Goal: Task Accomplishment & Management: Complete application form

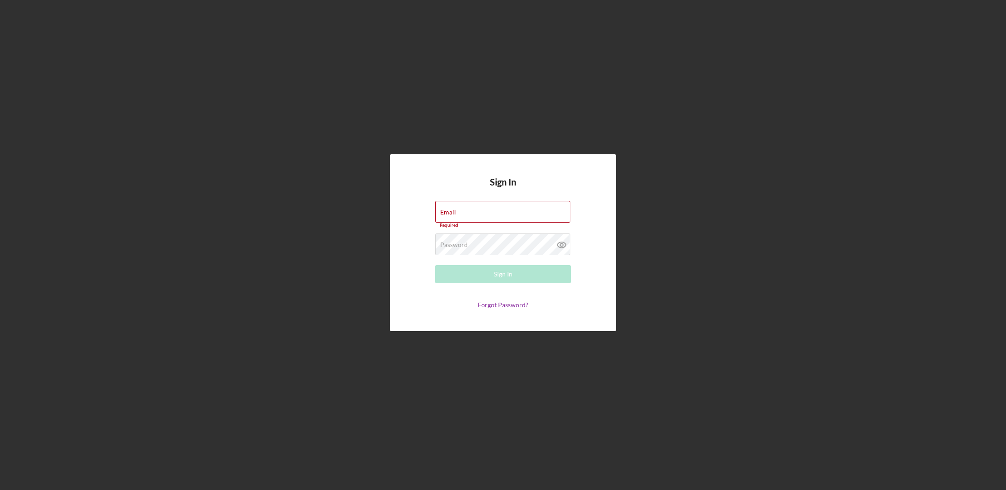
type input "[EMAIL_ADDRESS][DOMAIN_NAME]"
click at [531, 278] on button "Sign In" at bounding box center [503, 274] width 136 height 18
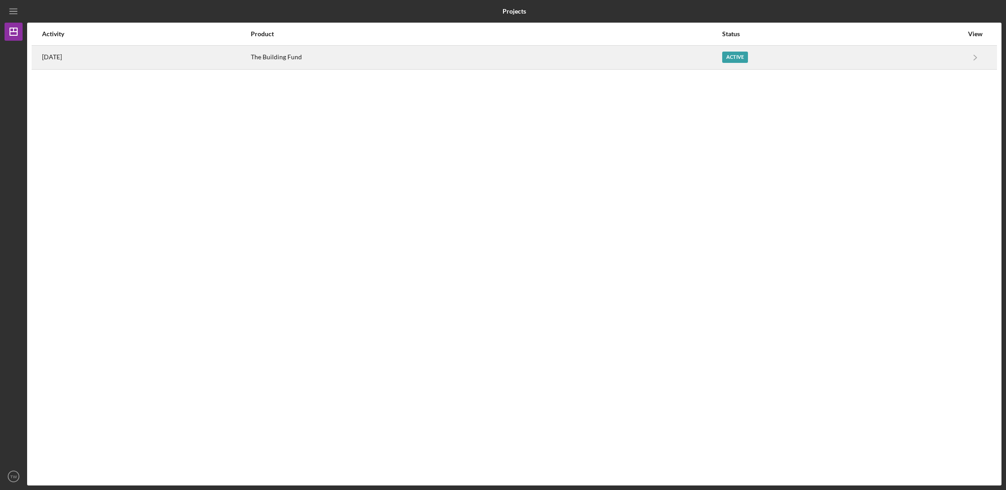
click at [332, 53] on div "The Building Fund" at bounding box center [486, 57] width 471 height 23
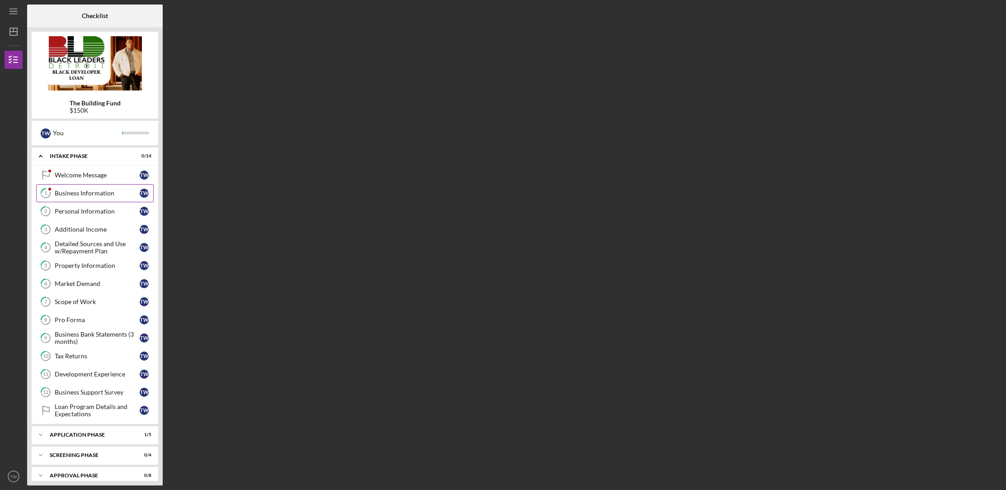
click at [94, 194] on div "Business Information" at bounding box center [97, 192] width 85 height 7
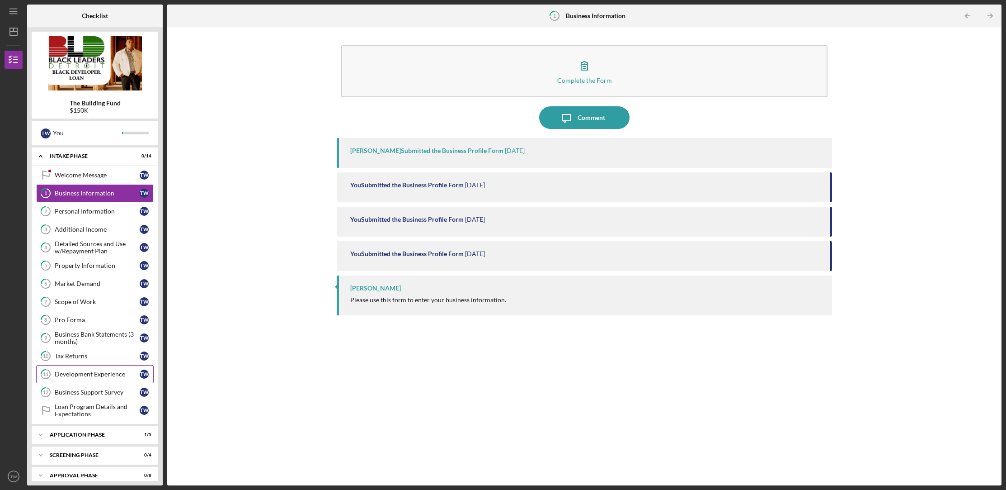
scroll to position [6, 0]
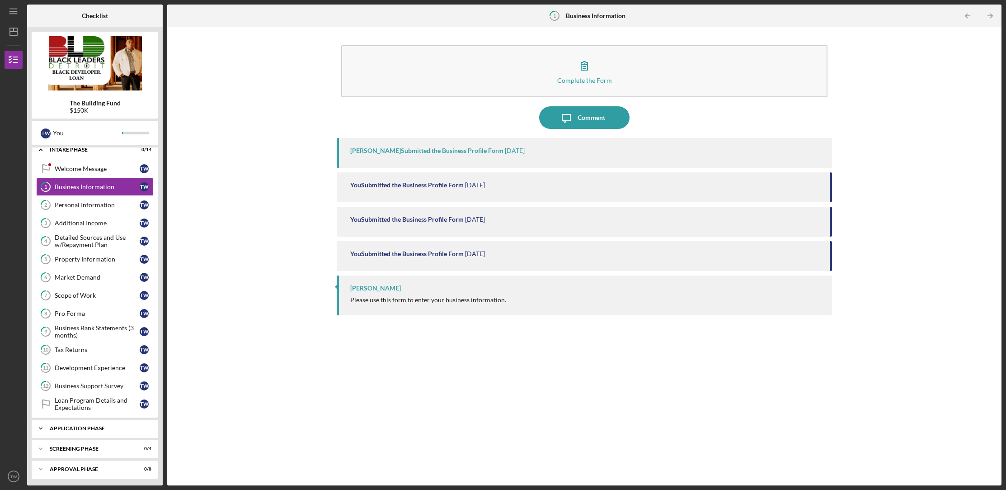
click at [56, 430] on div "Icon/Expander Application Phase 1 / 5" at bounding box center [95, 428] width 127 height 18
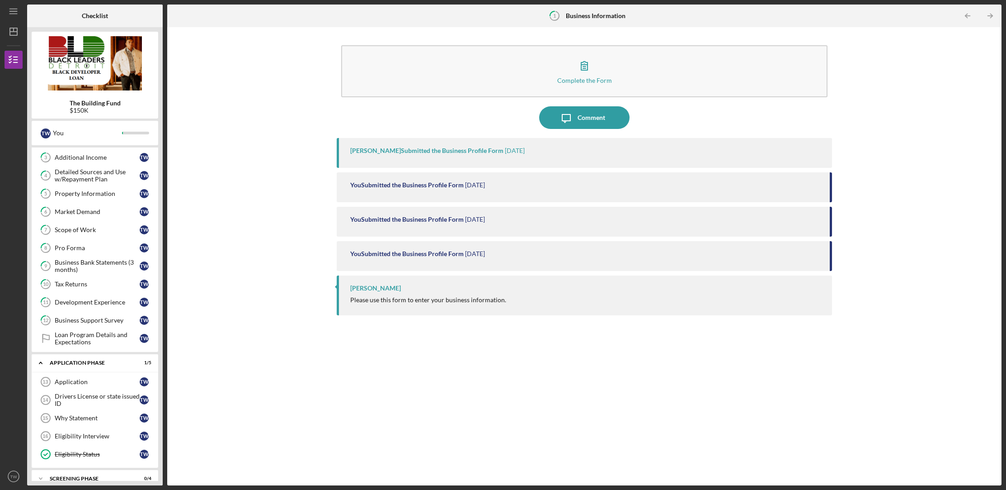
scroll to position [101, 0]
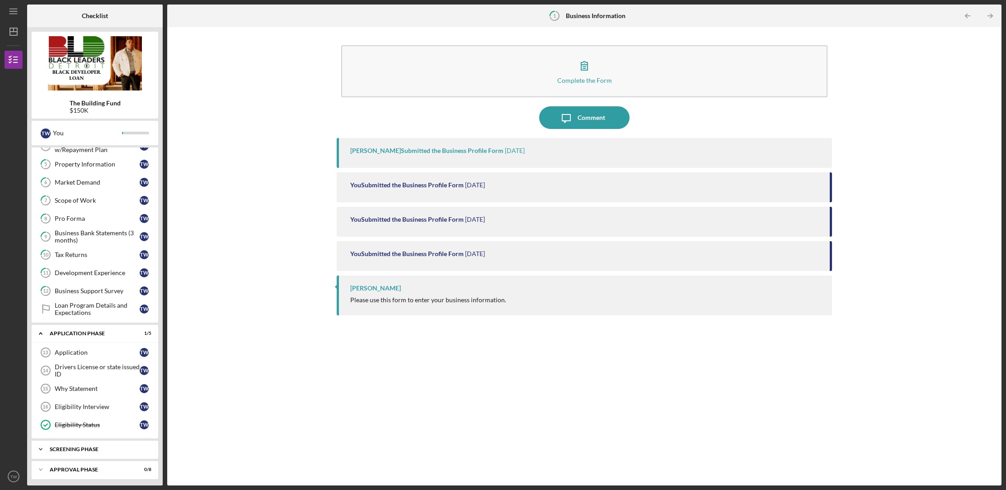
click at [40, 444] on icon "Icon/Expander" at bounding box center [41, 449] width 18 height 18
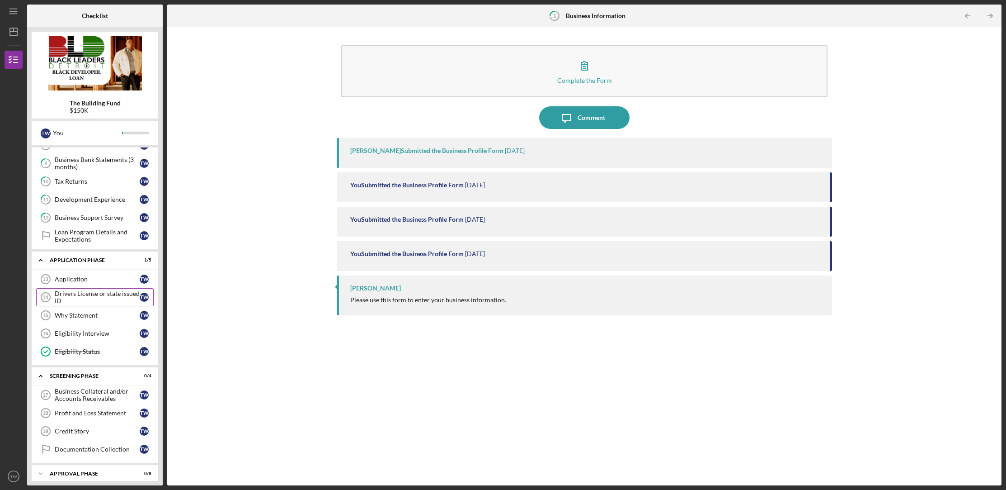
scroll to position [178, 0]
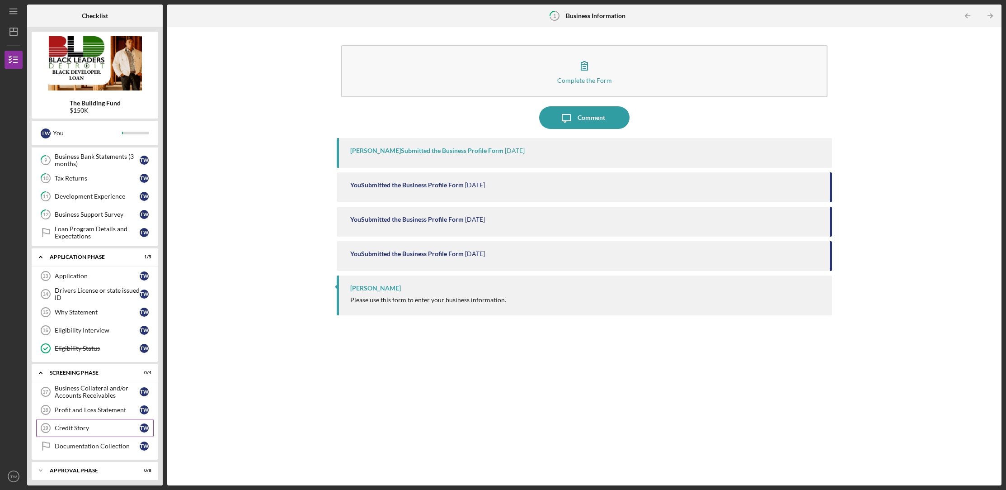
click at [90, 428] on link "Credit Story 19 Credit Story T W" at bounding box center [95, 428] width 118 height 18
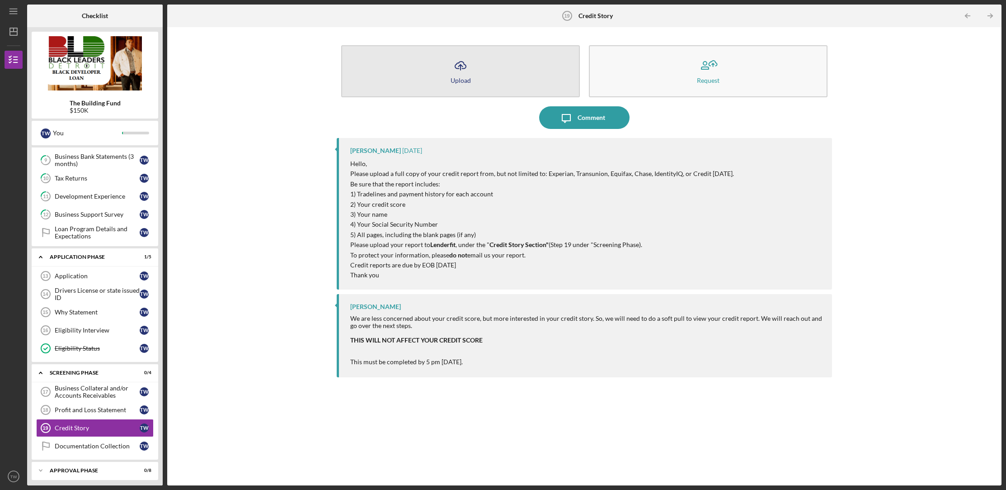
click at [469, 68] on icon "Icon/Upload" at bounding box center [460, 65] width 23 height 23
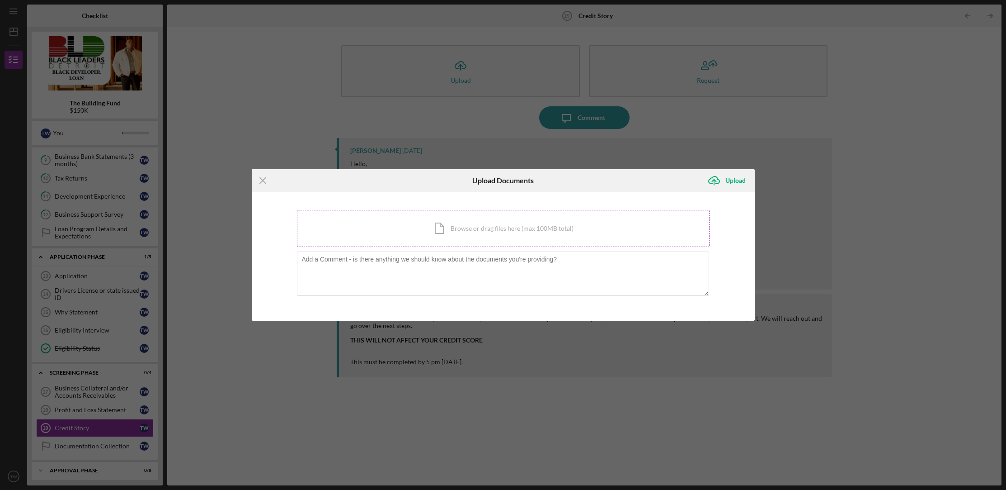
click at [582, 232] on div "Icon/Document Browse or drag files here (max 100MB total) Tap to choose files o…" at bounding box center [503, 228] width 413 height 37
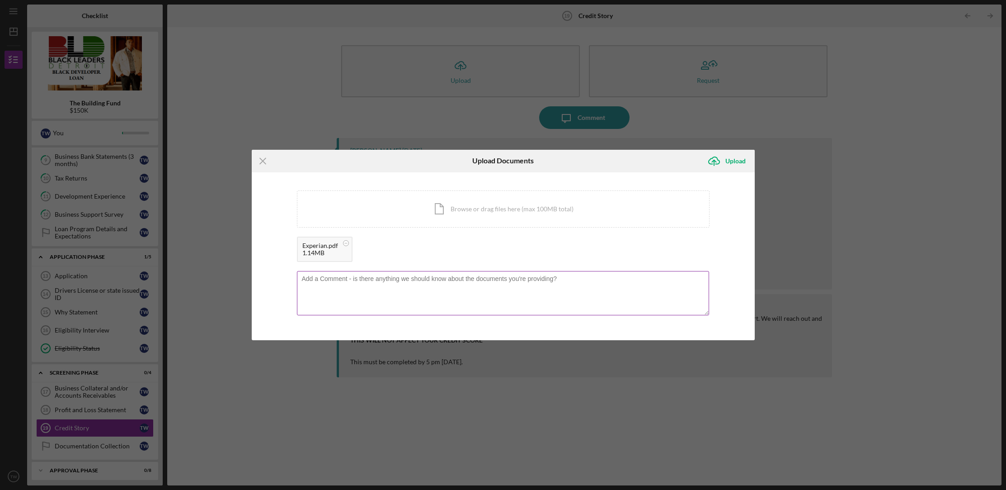
click at [353, 281] on textarea at bounding box center [503, 293] width 412 height 44
type textarea "[PERSON_NAME] SSN: 373-78-1523"
click at [734, 158] on div "Upload" at bounding box center [735, 161] width 20 height 18
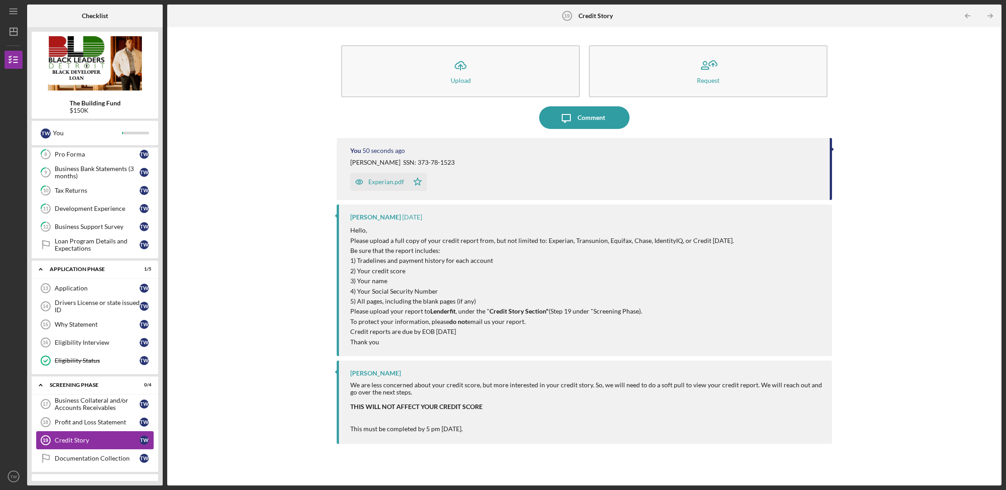
scroll to position [164, 0]
click at [106, 400] on div "Business Collateral and/or Accounts Receivables" at bounding box center [97, 405] width 85 height 14
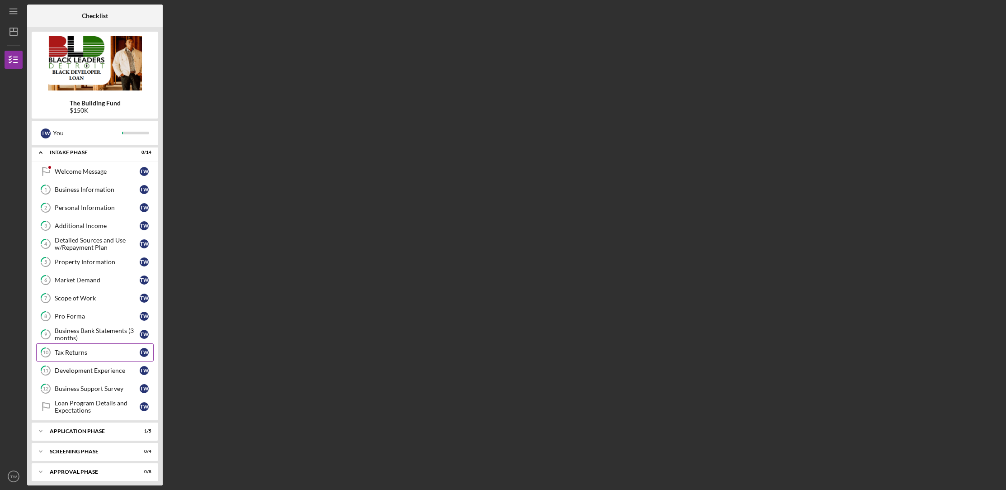
scroll to position [6, 0]
click at [39, 151] on polyline at bounding box center [40, 150] width 3 height 2
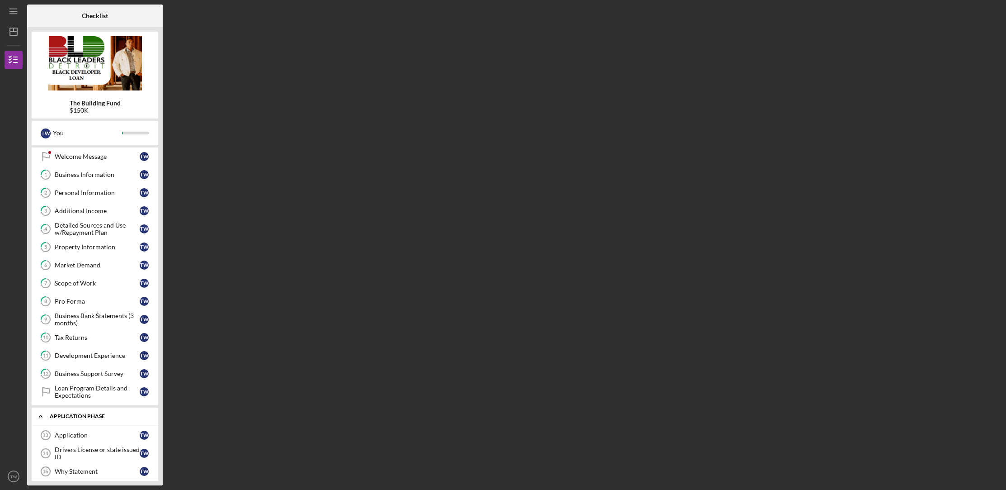
scroll to position [101, 0]
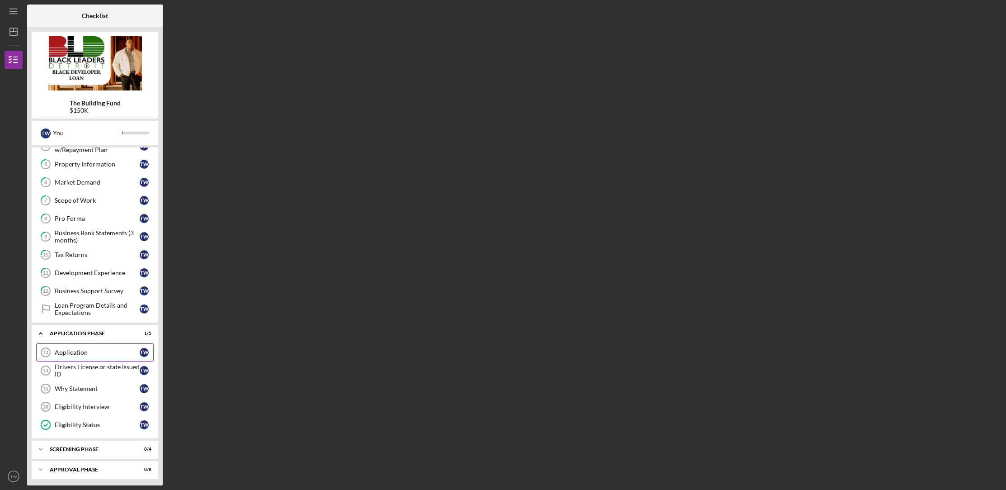
click at [75, 351] on div "Application" at bounding box center [97, 351] width 85 height 7
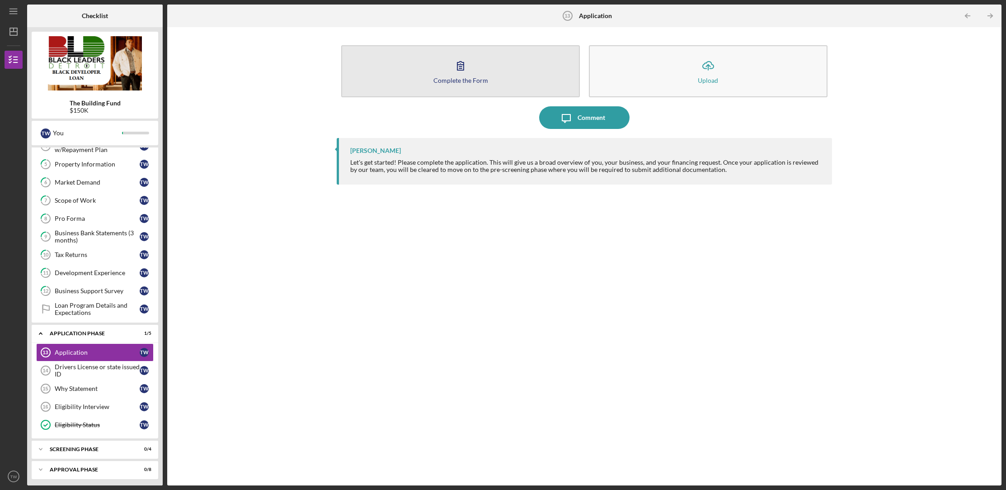
click at [480, 72] on button "Complete the Form Form" at bounding box center [460, 71] width 239 height 52
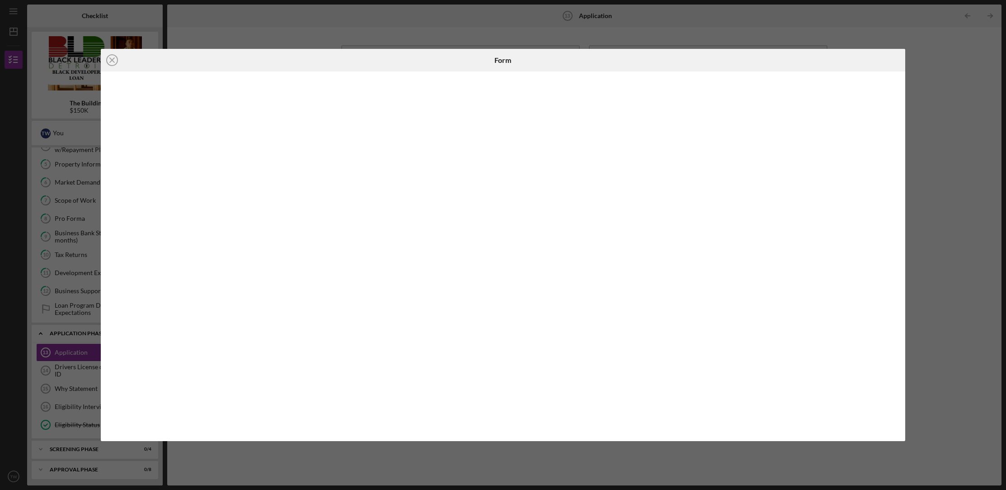
click at [956, 198] on div "Icon/Close Form" at bounding box center [503, 245] width 1006 height 490
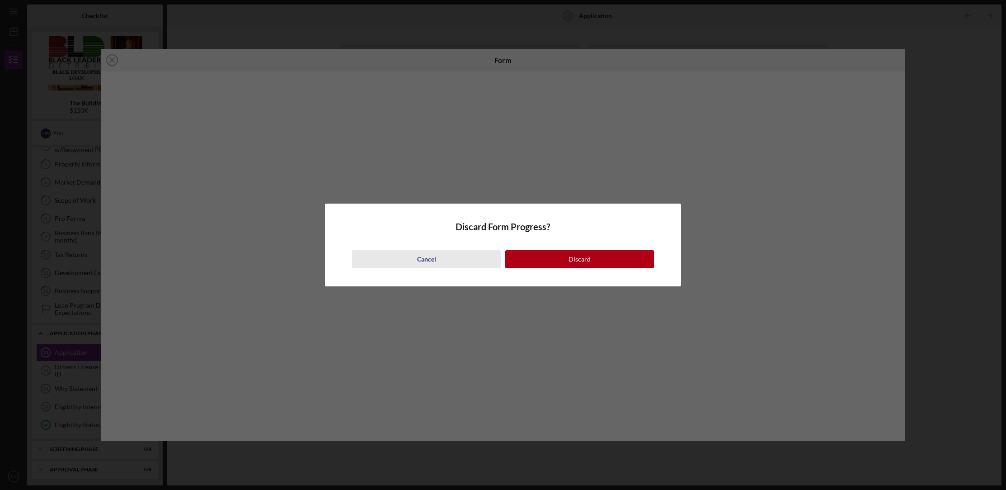
click at [449, 263] on button "Cancel" at bounding box center [426, 259] width 149 height 18
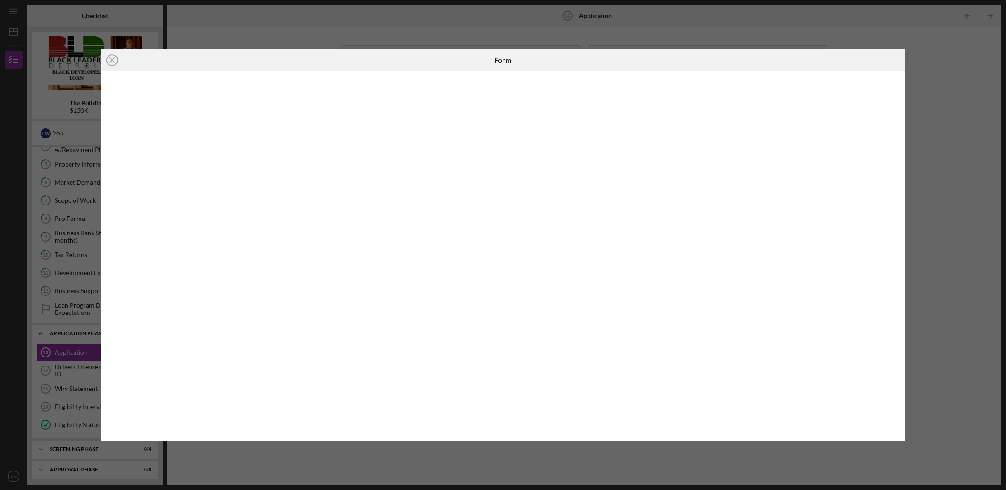
click at [991, 245] on div "Icon/Close Form" at bounding box center [503, 245] width 1006 height 490
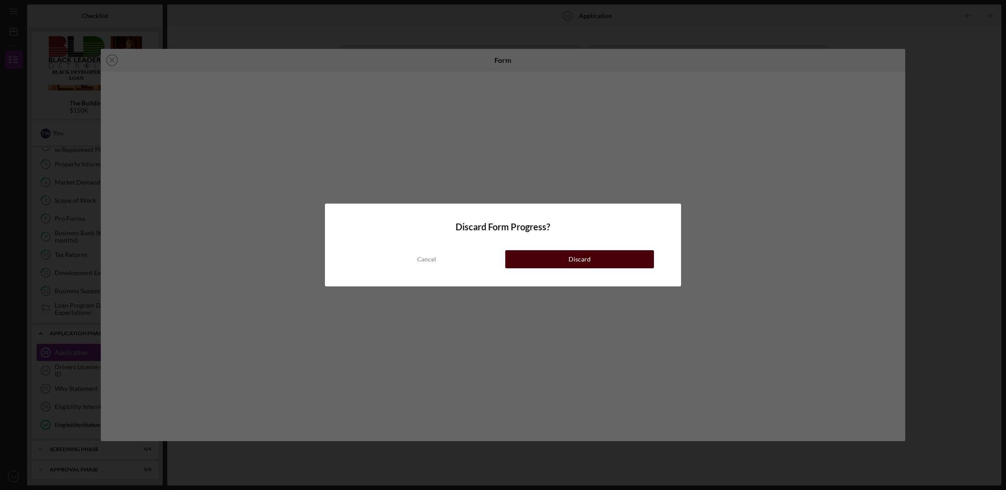
click at [625, 257] on button "Discard" at bounding box center [579, 259] width 149 height 18
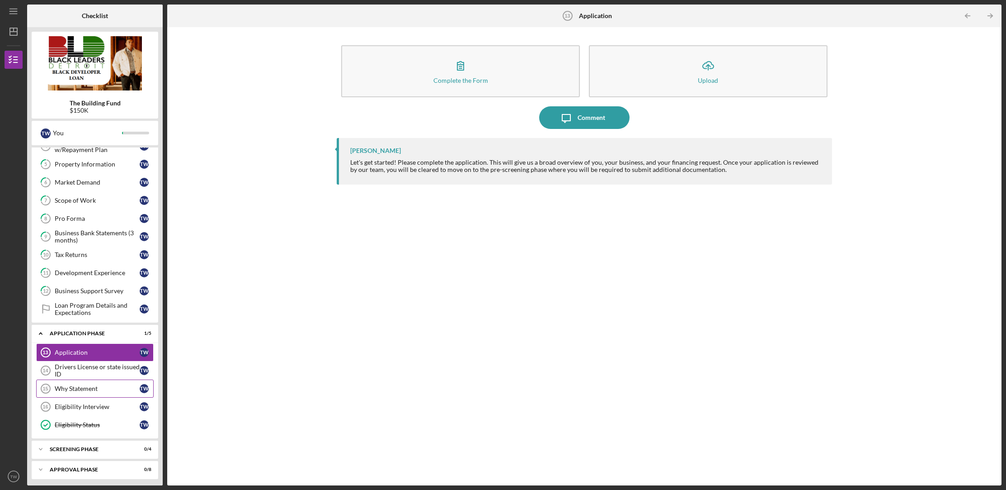
click at [100, 386] on div "Why Statement" at bounding box center [97, 388] width 85 height 7
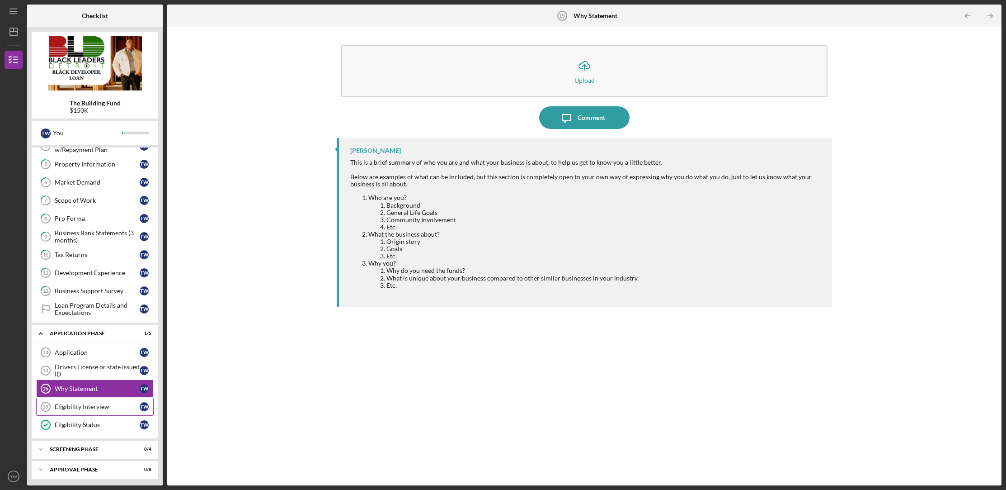
click at [90, 406] on div "Eligibility Interview" at bounding box center [97, 406] width 85 height 7
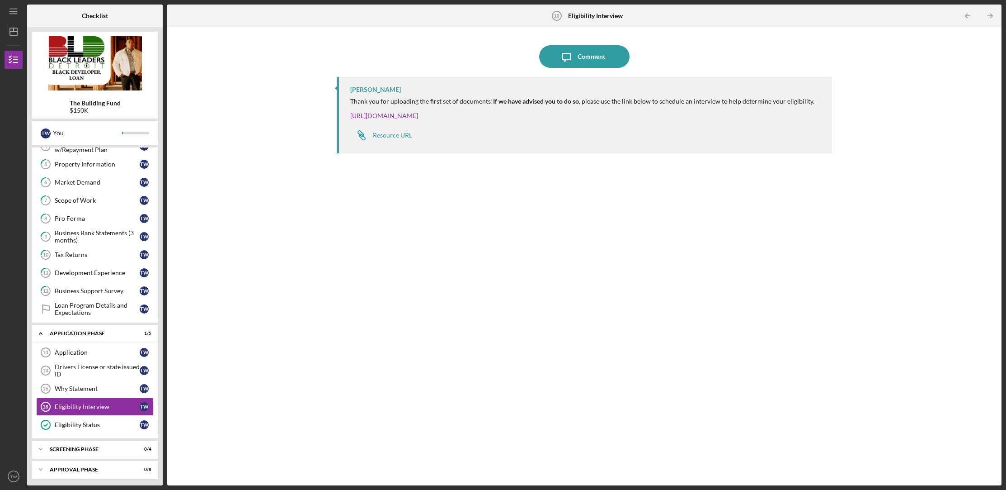
click at [582, 283] on div "Larenz Studavent Thank you for uploading the first set of documents! If we have…" at bounding box center [584, 274] width 495 height 395
click at [125, 417] on link "Eligibility Status Eligibility Status T W" at bounding box center [95, 424] width 118 height 18
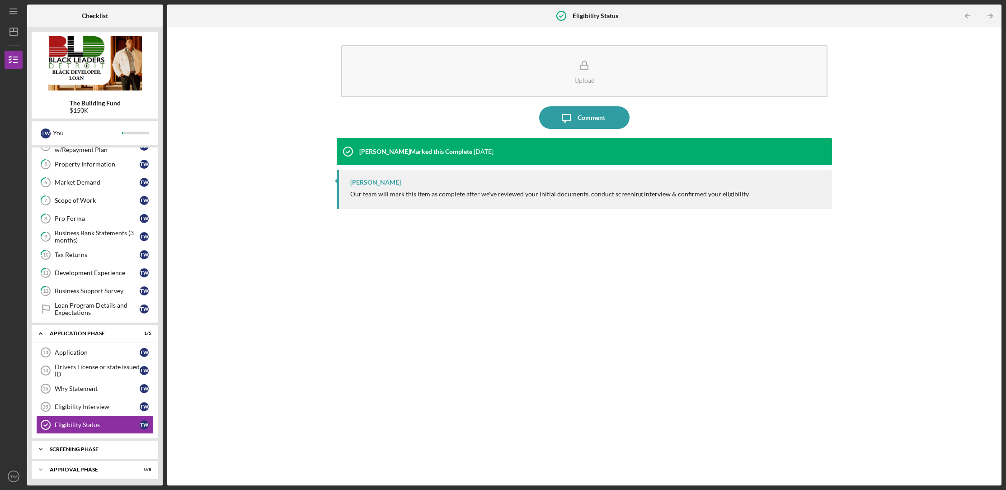
click at [95, 446] on div "Screening Phase" at bounding box center [98, 448] width 97 height 5
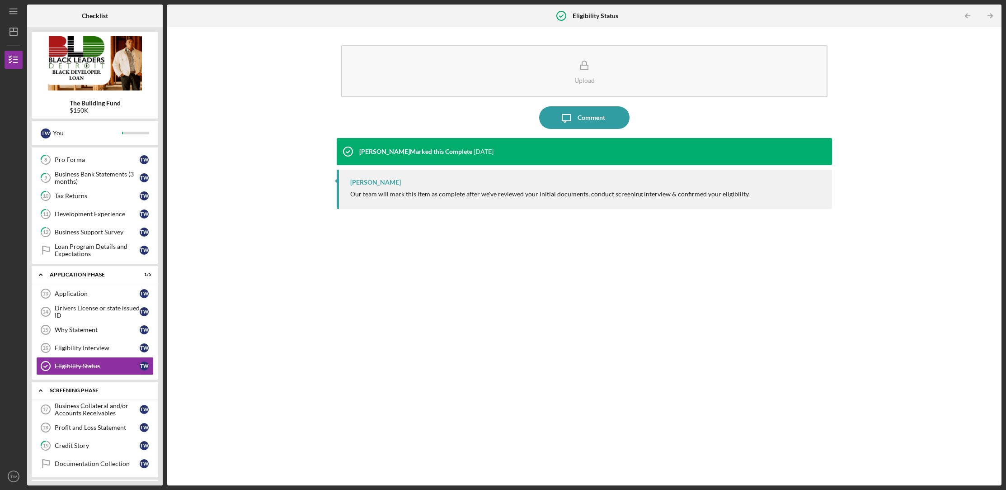
scroll to position [178, 0]
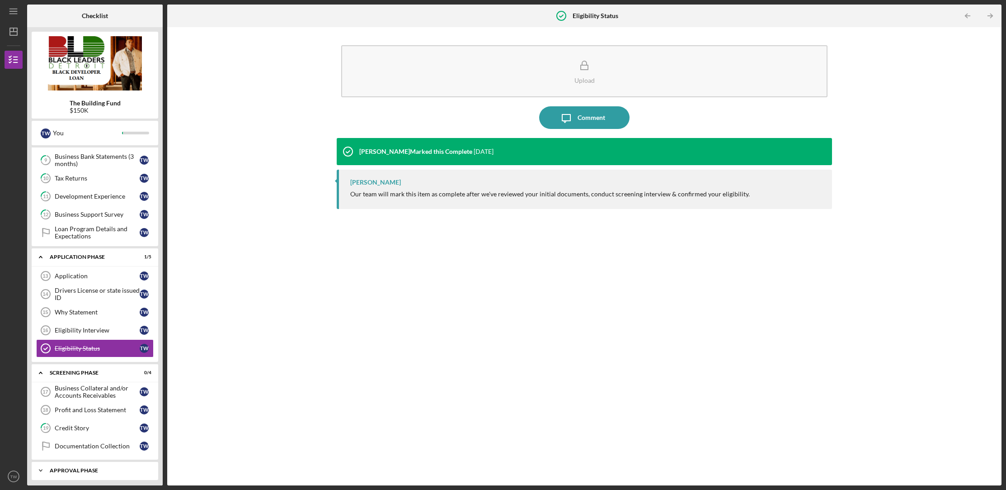
click at [105, 467] on div "Approval Phase" at bounding box center [98, 469] width 97 height 5
